Goal: Check status

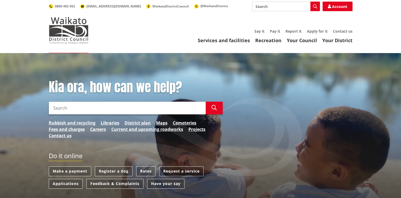
click at [96, 107] on input "Search" at bounding box center [127, 108] width 157 height 13
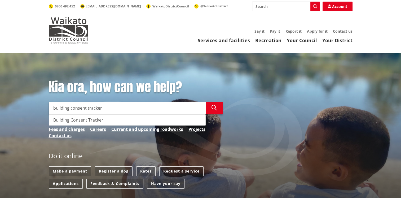
type input "building consent tracker"
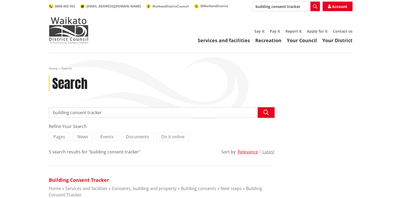
click at [63, 180] on link "Building Consent Tracker" at bounding box center [79, 180] width 60 height 6
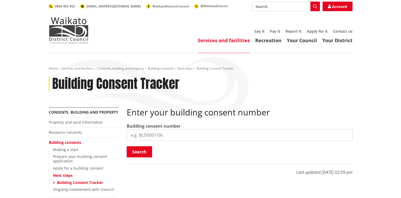
click at [149, 135] on input "search" at bounding box center [240, 135] width 226 height 12
type input "BLD0181/26"
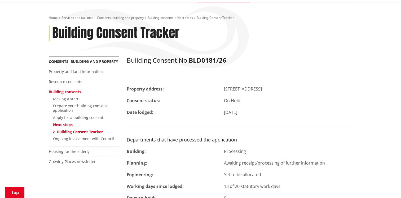
scroll to position [80, 0]
